Goal: Task Accomplishment & Management: Complete application form

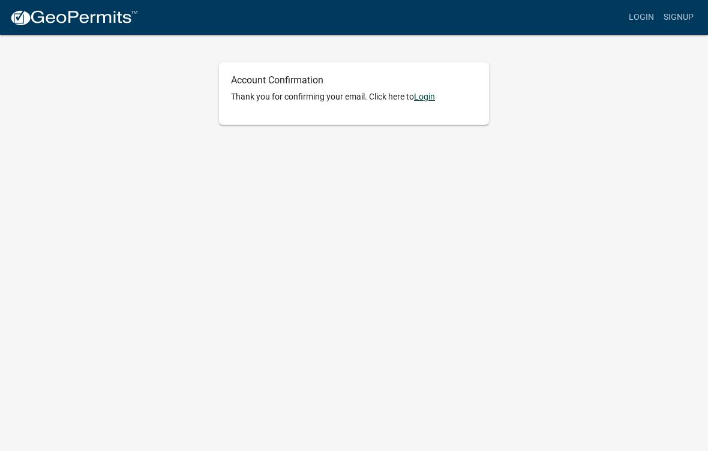
click at [428, 93] on link "Login" at bounding box center [424, 97] width 21 height 10
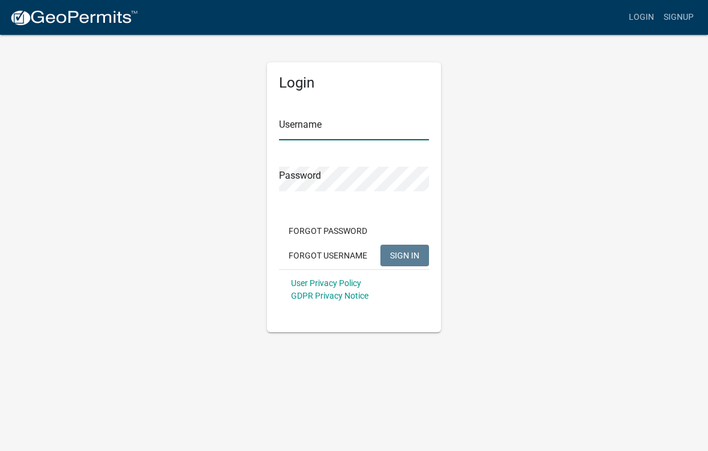
click at [367, 125] on input "Username" at bounding box center [354, 128] width 150 height 25
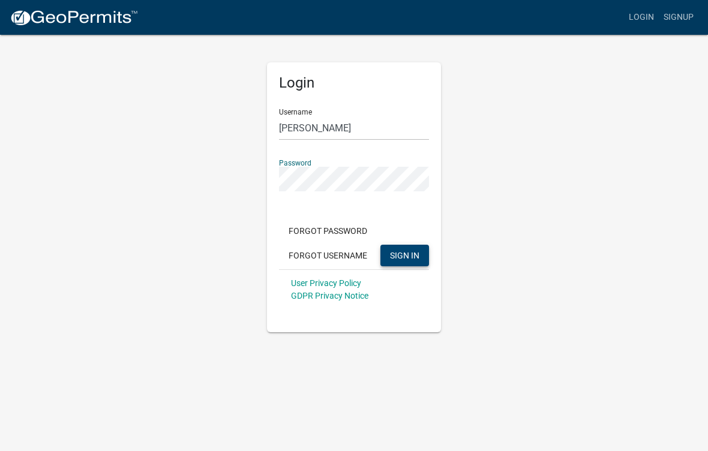
click at [412, 252] on span "SIGN IN" at bounding box center [404, 255] width 29 height 10
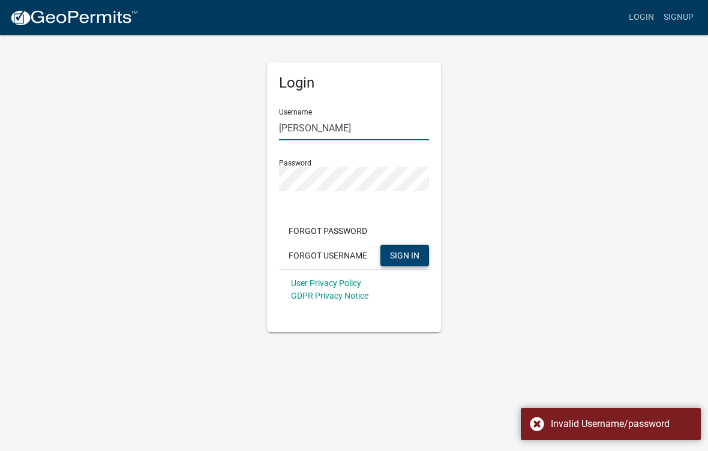
click at [379, 131] on input "[PERSON_NAME]" at bounding box center [354, 128] width 150 height 25
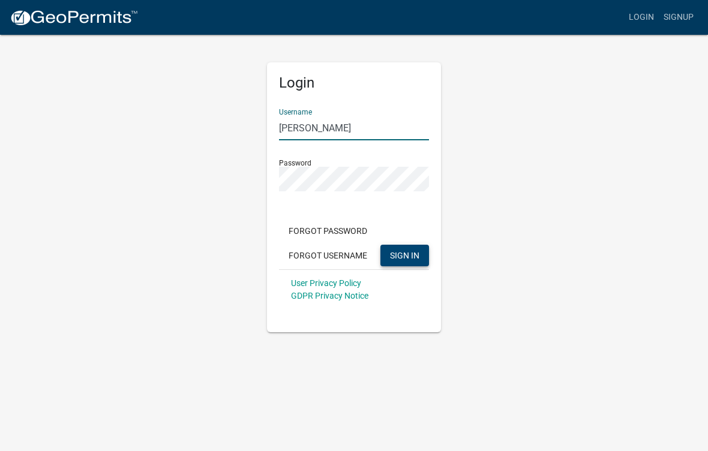
click at [404, 255] on button "SIGN IN" at bounding box center [404, 256] width 49 height 22
click at [412, 259] on span "SIGN IN" at bounding box center [404, 255] width 29 height 10
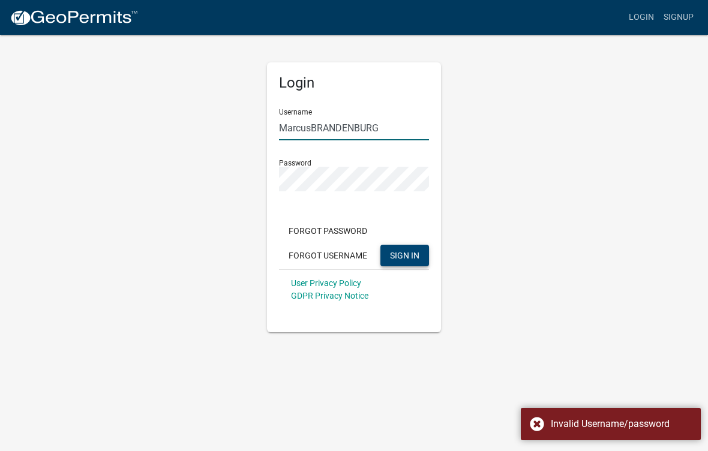
click at [388, 131] on input "MarcusBRANDENBURG" at bounding box center [354, 128] width 150 height 25
click at [395, 130] on input "MarcusBRANDENBURG" at bounding box center [354, 128] width 150 height 25
click at [398, 126] on input "MarcusBRANDENBURG" at bounding box center [354, 128] width 150 height 25
click at [404, 124] on input "MarcusBRANDENBURG" at bounding box center [354, 128] width 150 height 25
click at [401, 130] on input "MarcusBRANDENBURG" at bounding box center [354, 128] width 150 height 25
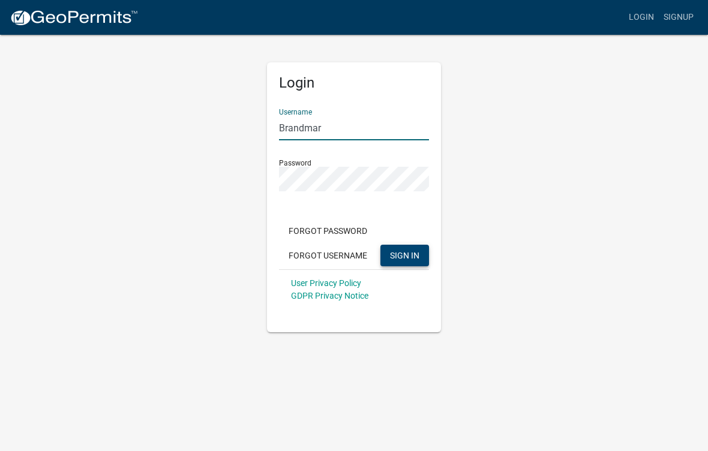
type input "Brandmar"
click at [422, 253] on button "SIGN IN" at bounding box center [404, 256] width 49 height 22
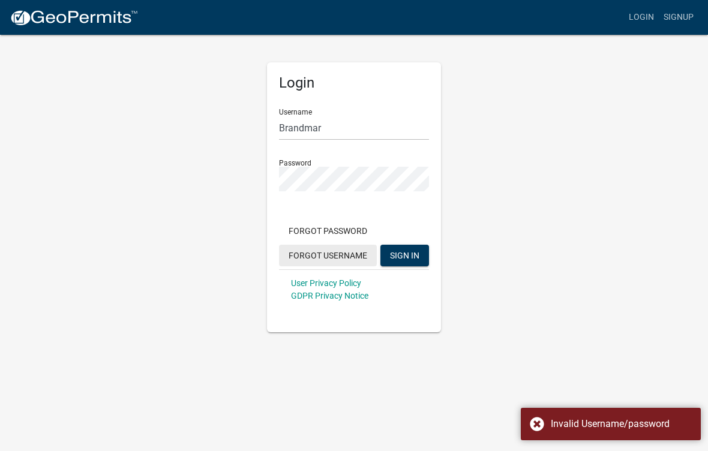
click at [354, 253] on button "Forgot Username" at bounding box center [328, 256] width 98 height 22
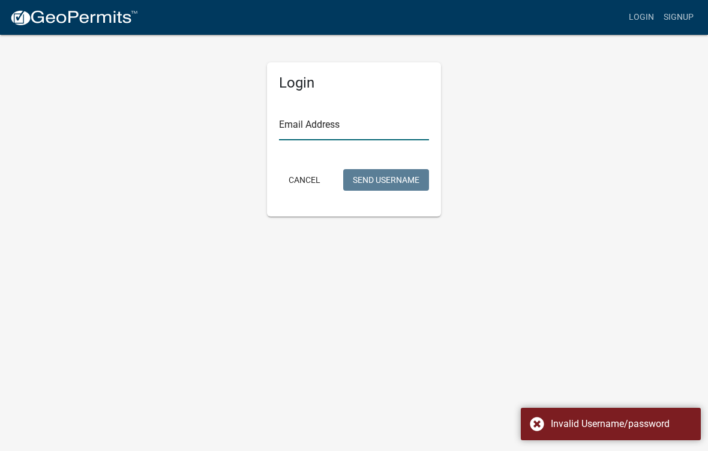
click at [387, 130] on input "Email Address" at bounding box center [354, 128] width 150 height 25
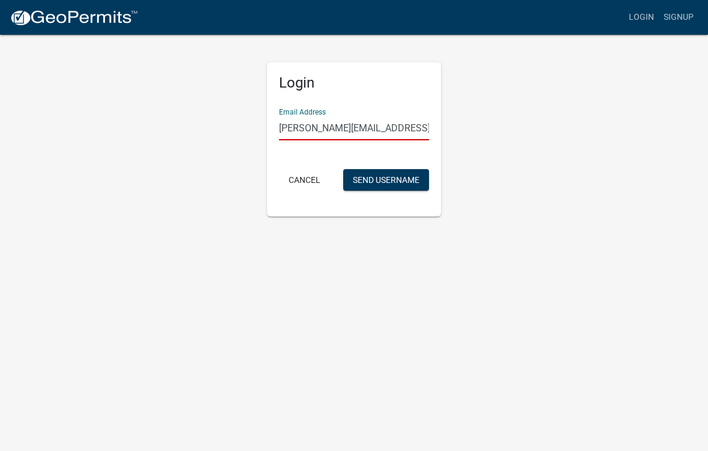
type input "[PERSON_NAME][EMAIL_ADDRESS][DOMAIN_NAME]"
click at [310, 179] on button "Cancel" at bounding box center [304, 180] width 51 height 22
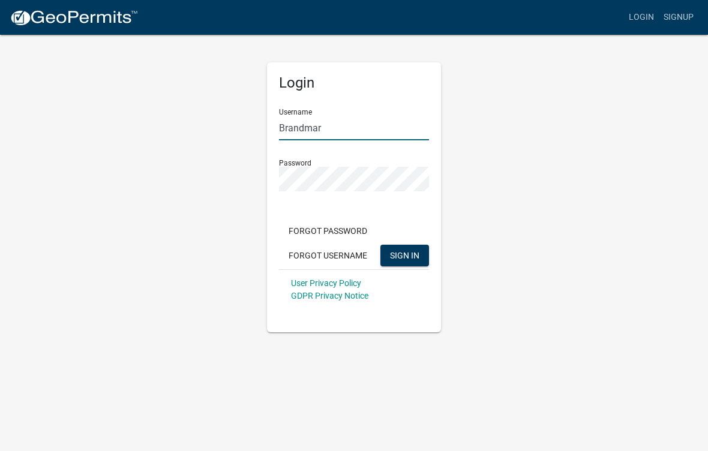
click at [370, 131] on input "Brandmar" at bounding box center [354, 128] width 150 height 25
type input "B"
type input "[PERSON_NAME][EMAIL_ADDRESS][DOMAIN_NAME]"
click at [409, 265] on button "SIGN IN" at bounding box center [404, 256] width 49 height 22
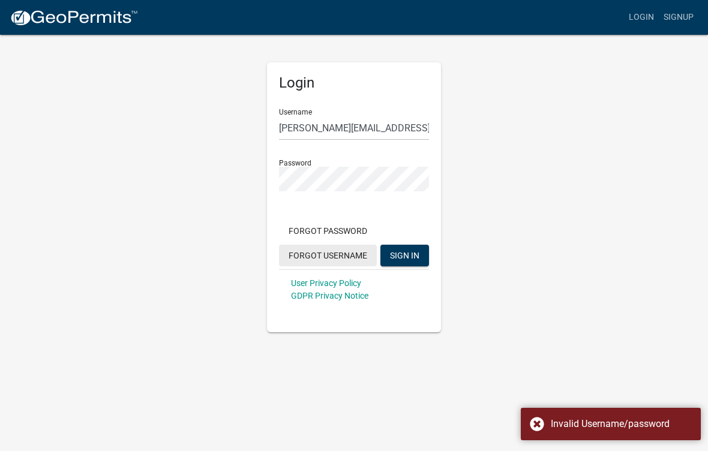
click at [352, 256] on button "Forgot Username" at bounding box center [328, 256] width 98 height 22
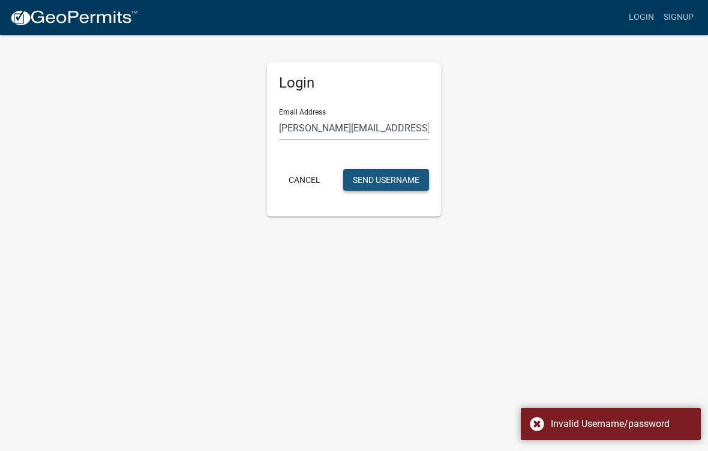
click at [412, 184] on button "Send Username" at bounding box center [386, 180] width 86 height 22
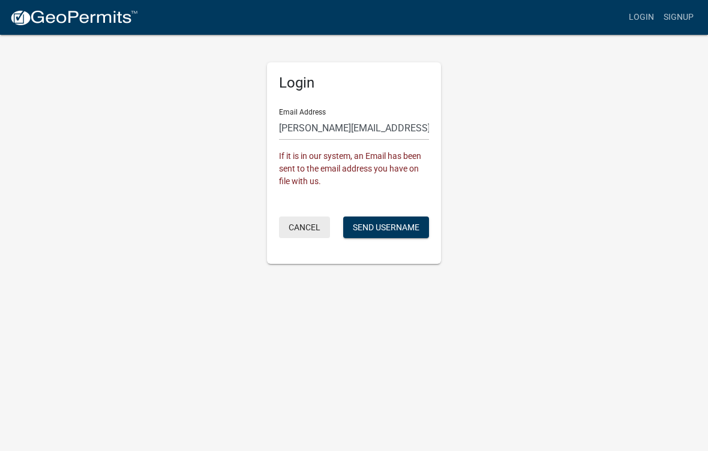
click at [314, 230] on button "Cancel" at bounding box center [304, 228] width 51 height 22
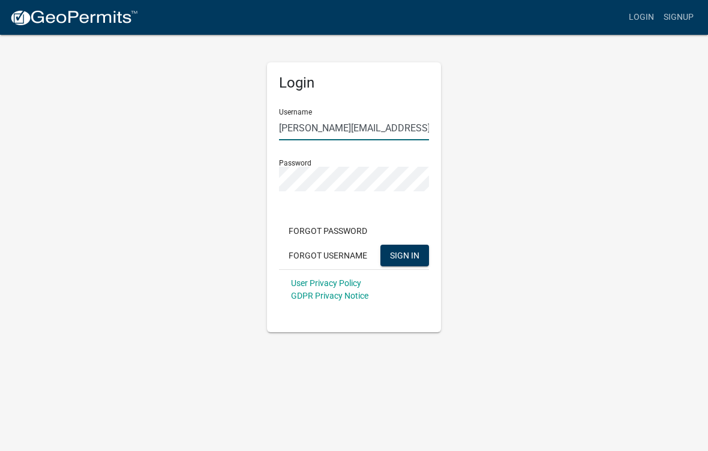
click at [397, 132] on input "[PERSON_NAME][EMAIL_ADDRESS][DOMAIN_NAME]" at bounding box center [354, 128] width 150 height 25
click at [403, 132] on input "[PERSON_NAME][EMAIL_ADDRESS][DOMAIN_NAME]" at bounding box center [354, 128] width 150 height 25
click at [404, 129] on input "[PERSON_NAME][EMAIL_ADDRESS][DOMAIN_NAME]" at bounding box center [354, 128] width 150 height 25
click at [414, 130] on input "[PERSON_NAME][EMAIL_ADDRESS][DOMAIN_NAME]" at bounding box center [354, 128] width 150 height 25
click at [422, 122] on input "[PERSON_NAME][EMAIL_ADDRESS][DOMAIN_NAME]" at bounding box center [354, 128] width 150 height 25
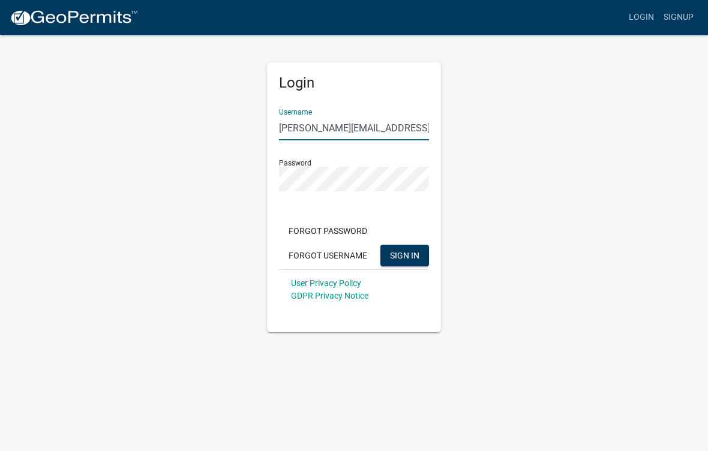
click at [427, 130] on input "[PERSON_NAME][EMAIL_ADDRESS][DOMAIN_NAME]" at bounding box center [354, 128] width 150 height 25
type input "M"
type input "[PERSON_NAME]"
click at [411, 257] on span "SIGN IN" at bounding box center [404, 255] width 29 height 10
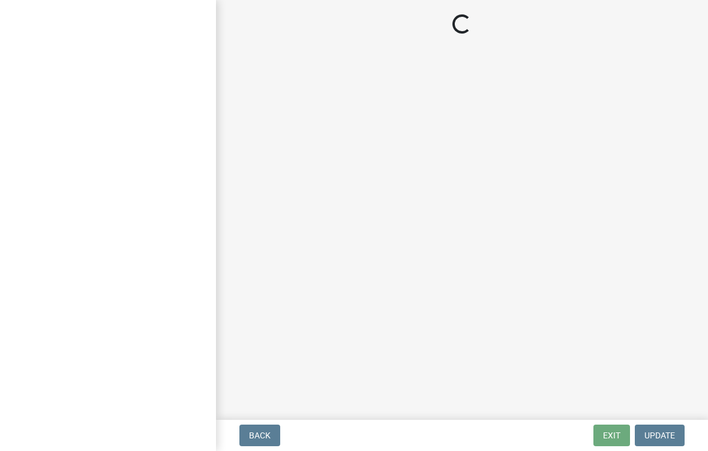
select select "IA"
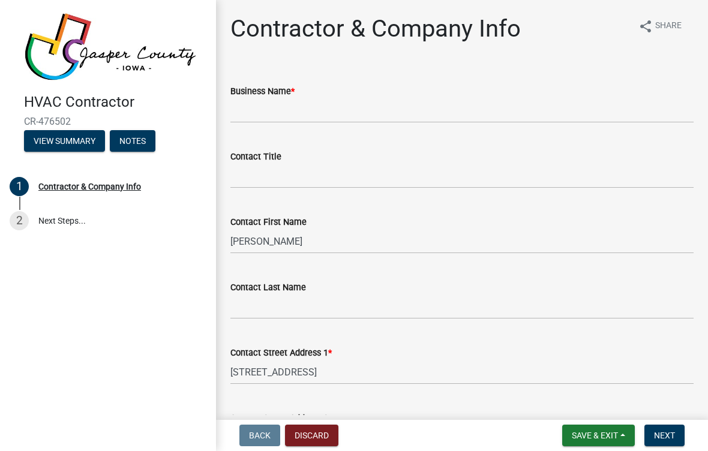
click at [600, 93] on div "Business Name *" at bounding box center [461, 91] width 463 height 14
click at [602, 108] on input "Business Name *" at bounding box center [461, 110] width 463 height 25
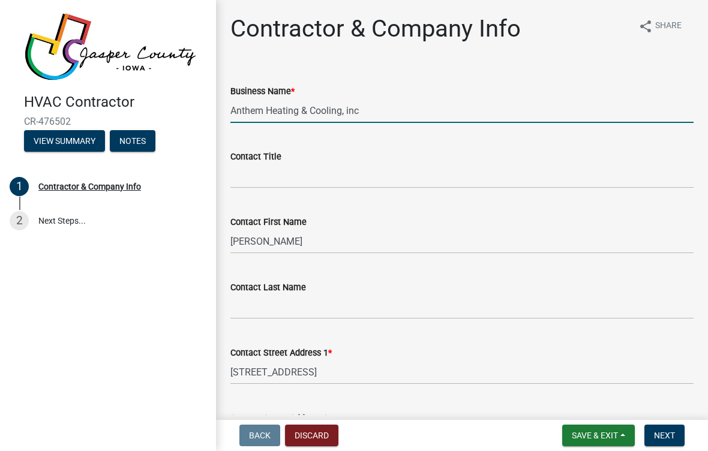
type input "Anthem Heating & Cooling, inc"
click at [410, 168] on input "Contact Title" at bounding box center [461, 176] width 463 height 25
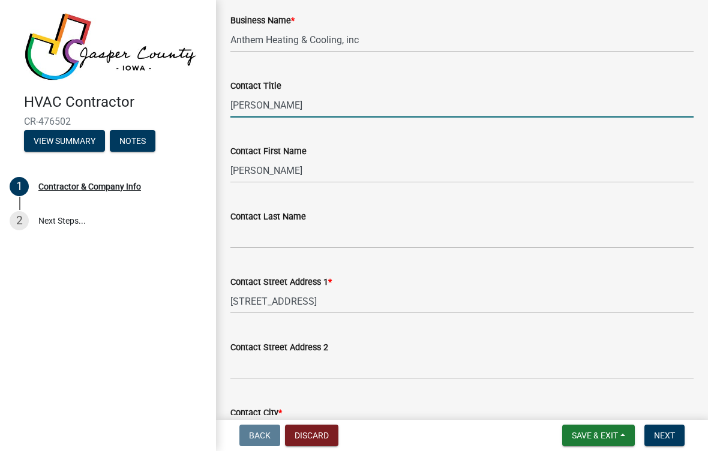
scroll to position [70, 0]
type input "[PERSON_NAME]"
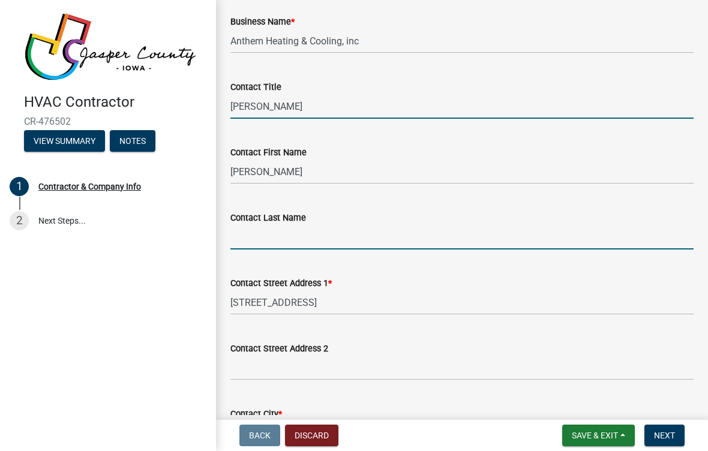
click at [411, 233] on input "Contact Last Name" at bounding box center [461, 237] width 463 height 25
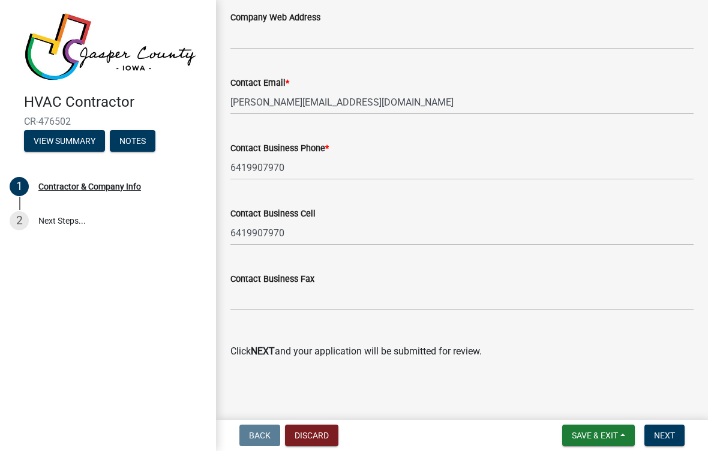
scroll to position [678, 0]
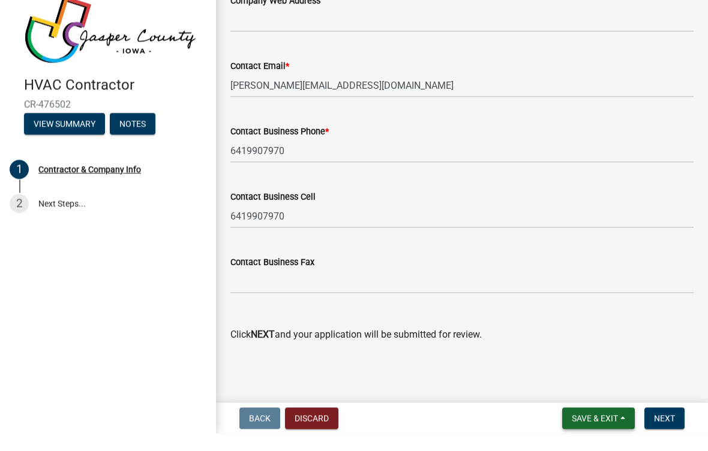
type input "[PERSON_NAME]"
click at [613, 431] on span "Save & Exit" at bounding box center [595, 436] width 46 height 10
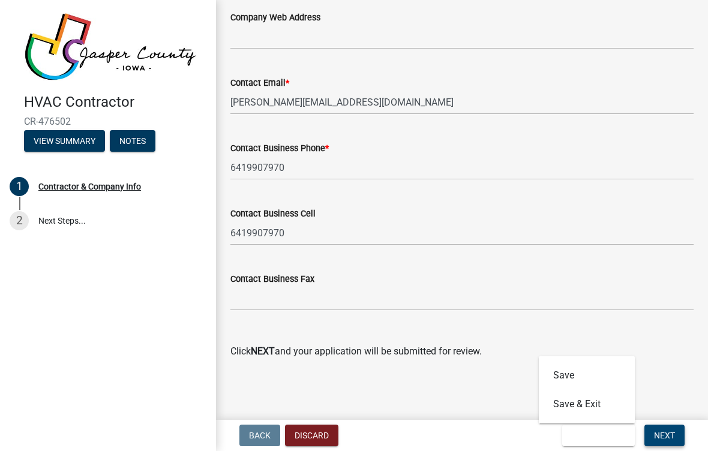
click at [673, 432] on span "Next" at bounding box center [664, 436] width 21 height 10
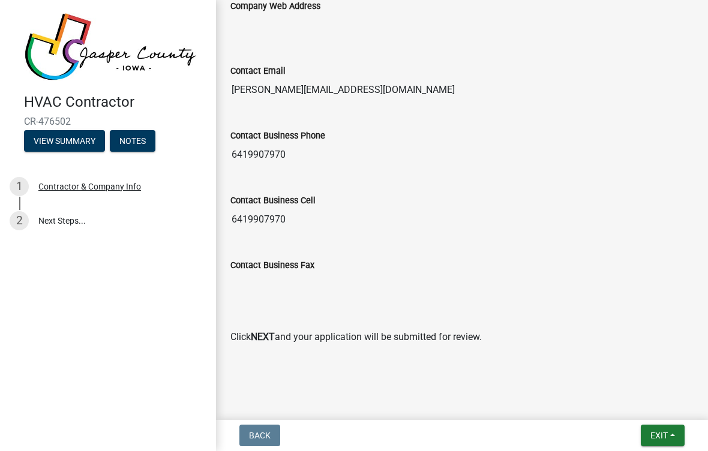
scroll to position [745, 0]
click at [657, 433] on span "Exit" at bounding box center [658, 436] width 17 height 10
click at [644, 404] on button "Save & Exit" at bounding box center [637, 404] width 96 height 29
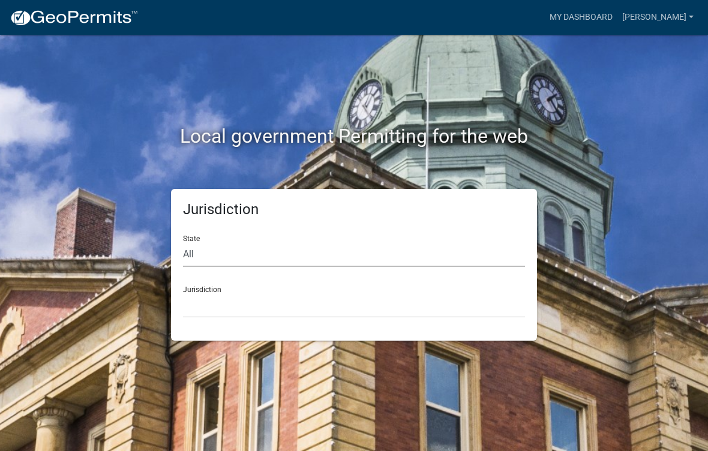
click at [406, 263] on select "All Colorado Georgia Indiana Iowa Kansas Minnesota Ohio South Carolina Wisconsin" at bounding box center [354, 254] width 342 height 25
select select "Iowa"
click at [406, 302] on select "Boone County, Iowa Butler County, Iowa Cerro Gordo County, Iowa City of Harlan,…" at bounding box center [354, 305] width 342 height 25
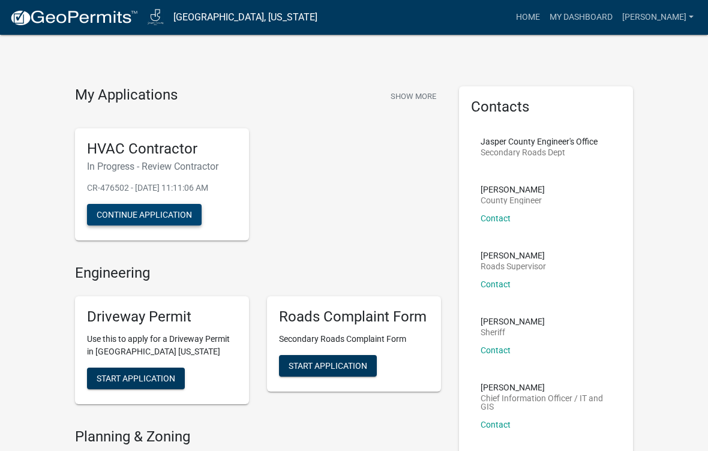
click at [178, 216] on button "Continue Application" at bounding box center [144, 215] width 115 height 22
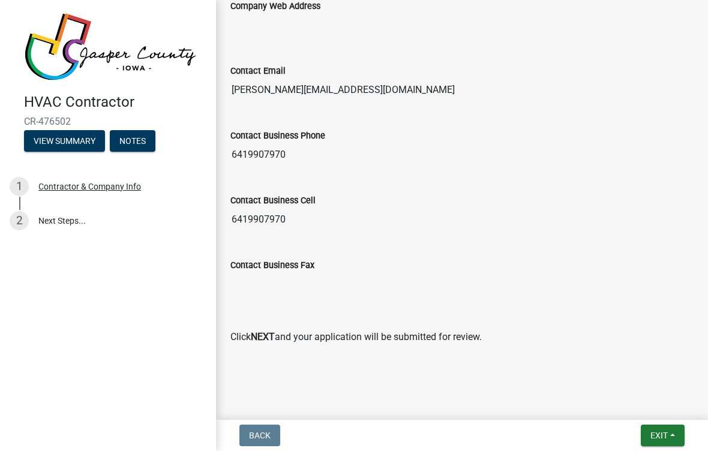
scroll to position [745, 0]
click at [76, 203] on link "2 Next Steps..." at bounding box center [108, 220] width 216 height 35
click at [659, 434] on span "Exit" at bounding box center [658, 436] width 17 height 10
click at [643, 400] on button "Save & Exit" at bounding box center [637, 404] width 96 height 29
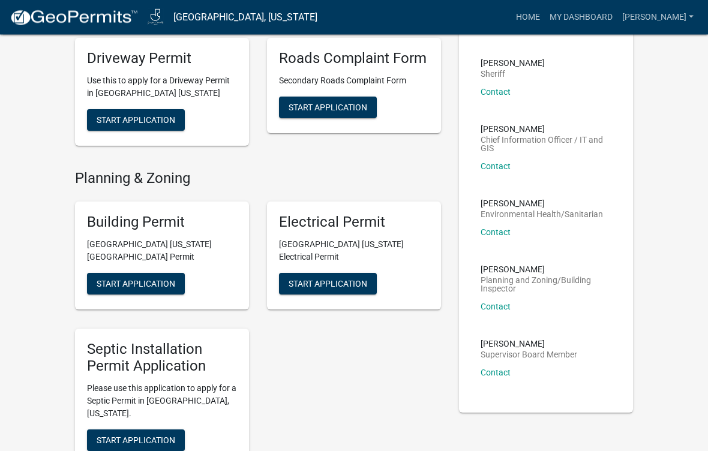
scroll to position [259, 0]
click at [500, 306] on link "Contact" at bounding box center [496, 307] width 30 height 10
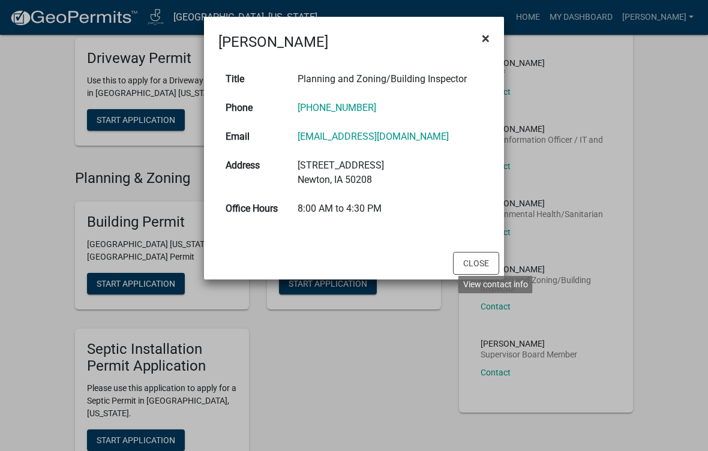
click at [484, 35] on span "×" at bounding box center [486, 38] width 8 height 17
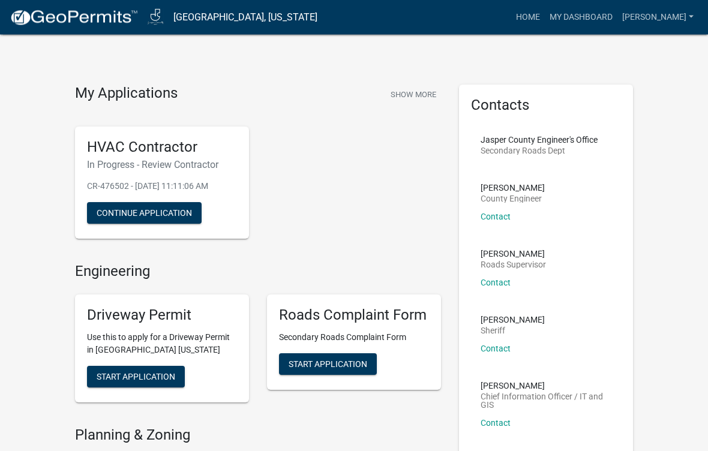
scroll to position [0, 0]
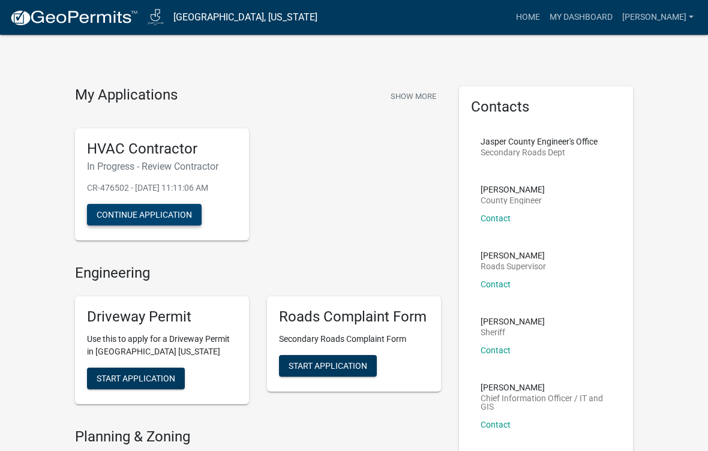
click at [175, 215] on button "Continue Application" at bounding box center [144, 215] width 115 height 22
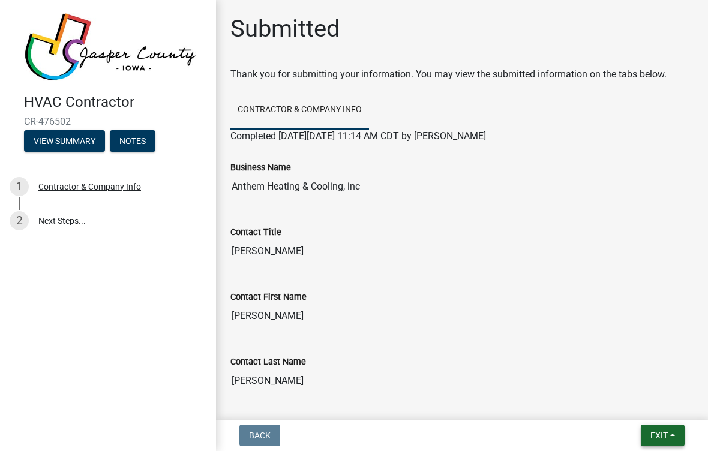
click at [665, 438] on span "Exit" at bounding box center [658, 436] width 17 height 10
click at [658, 406] on button "Save & Exit" at bounding box center [637, 404] width 96 height 29
